Goal: Task Accomplishment & Management: Manage account settings

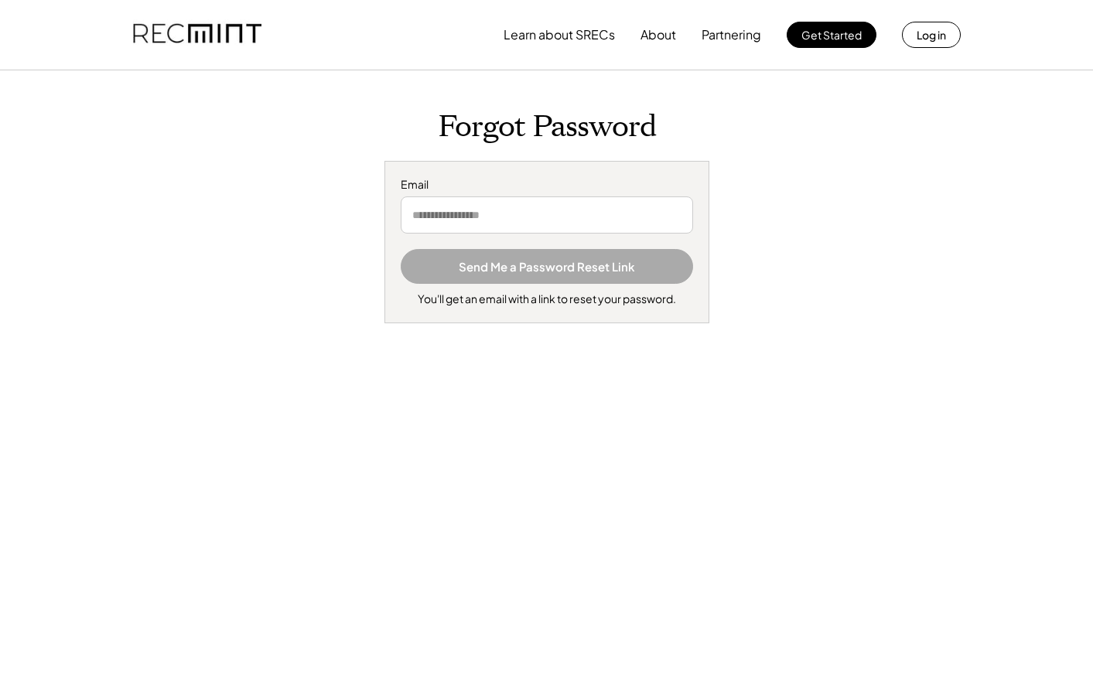
click at [545, 210] on input "email" at bounding box center [547, 214] width 292 height 37
type input "**********"
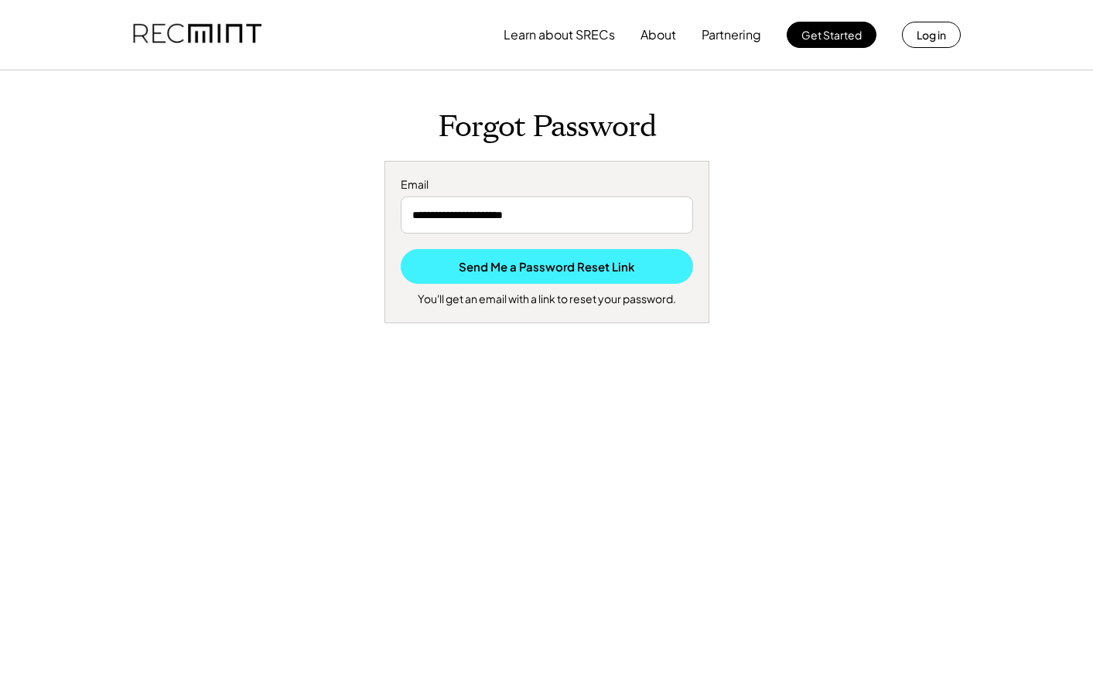
click at [541, 269] on button "Send Me a Password Reset Link" at bounding box center [547, 266] width 292 height 35
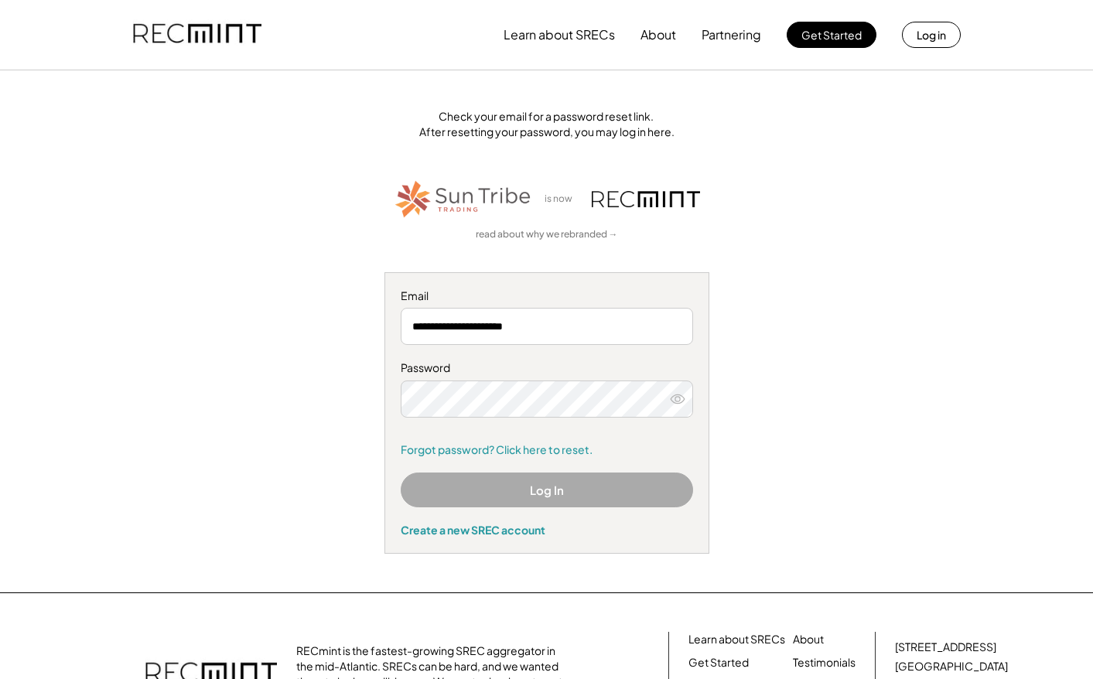
click at [677, 398] on icon at bounding box center [677, 398] width 15 height 15
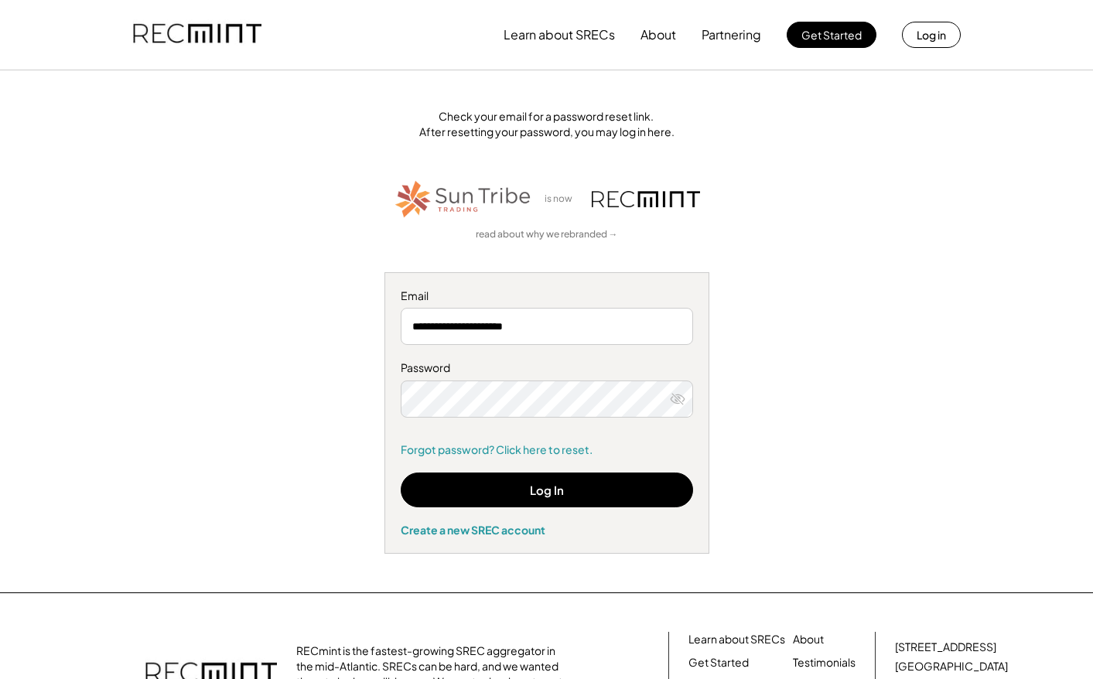
click at [677, 398] on icon at bounding box center [677, 398] width 15 height 15
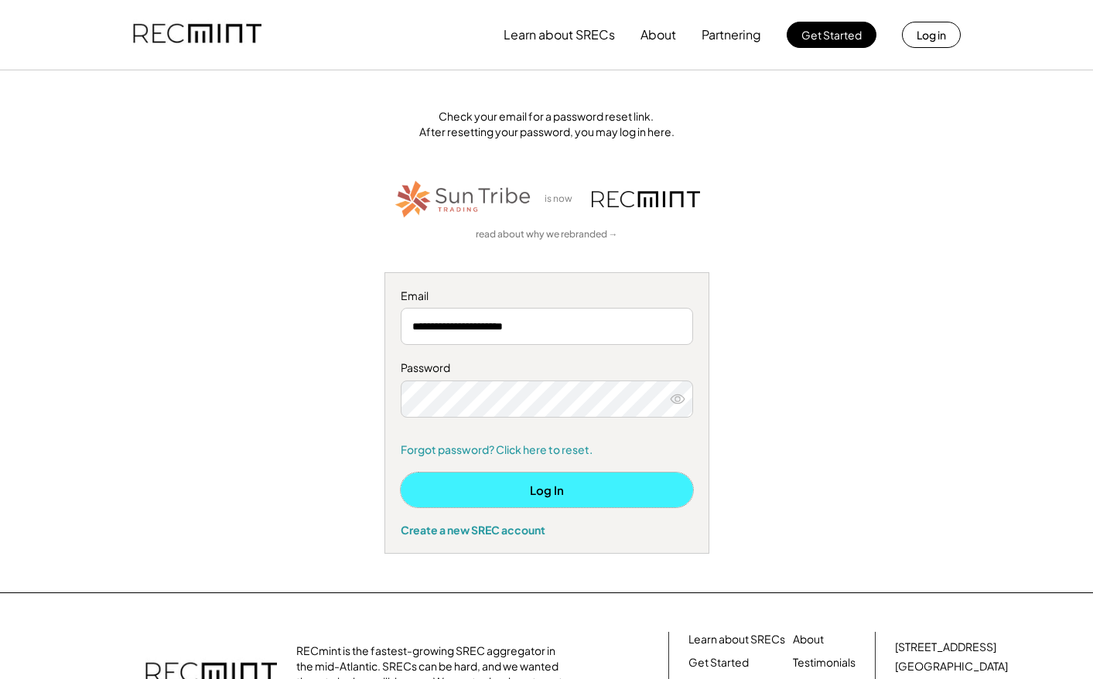
click at [636, 490] on button "Log In" at bounding box center [547, 490] width 292 height 35
